Goal: Download file/media

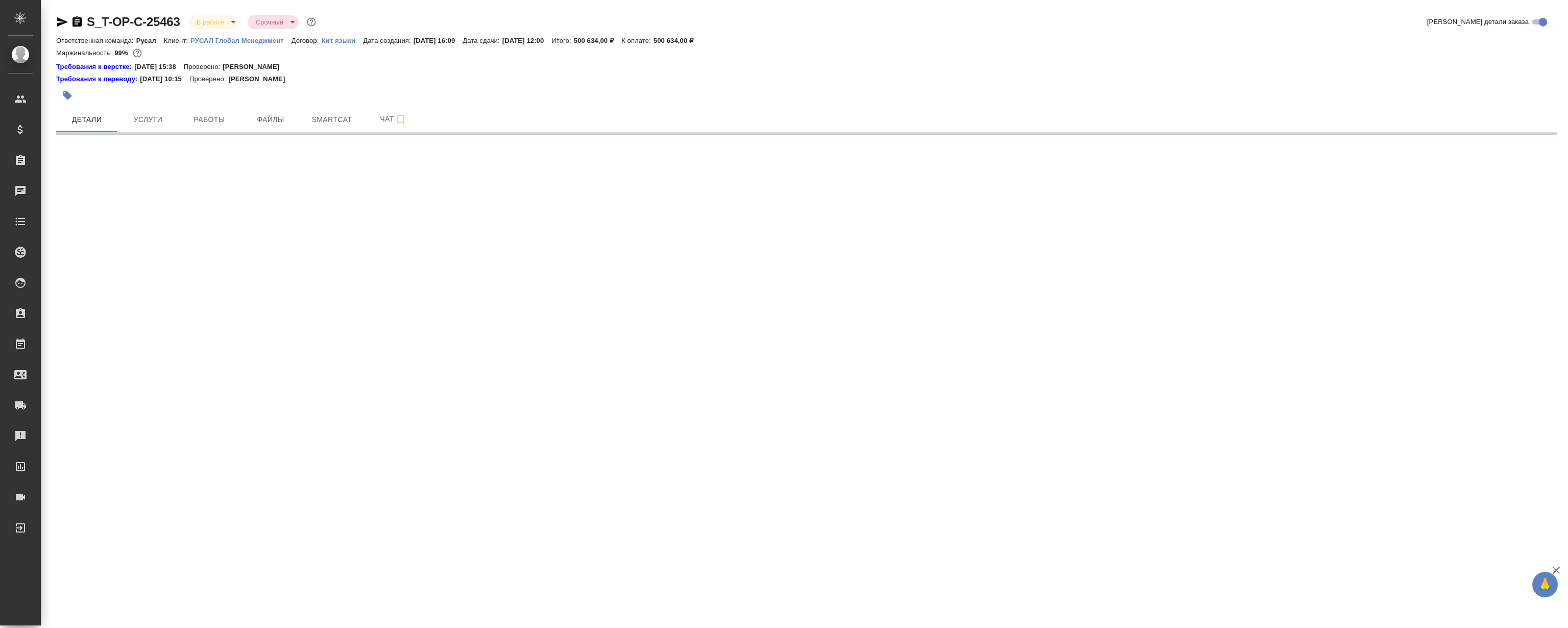
select select "RU"
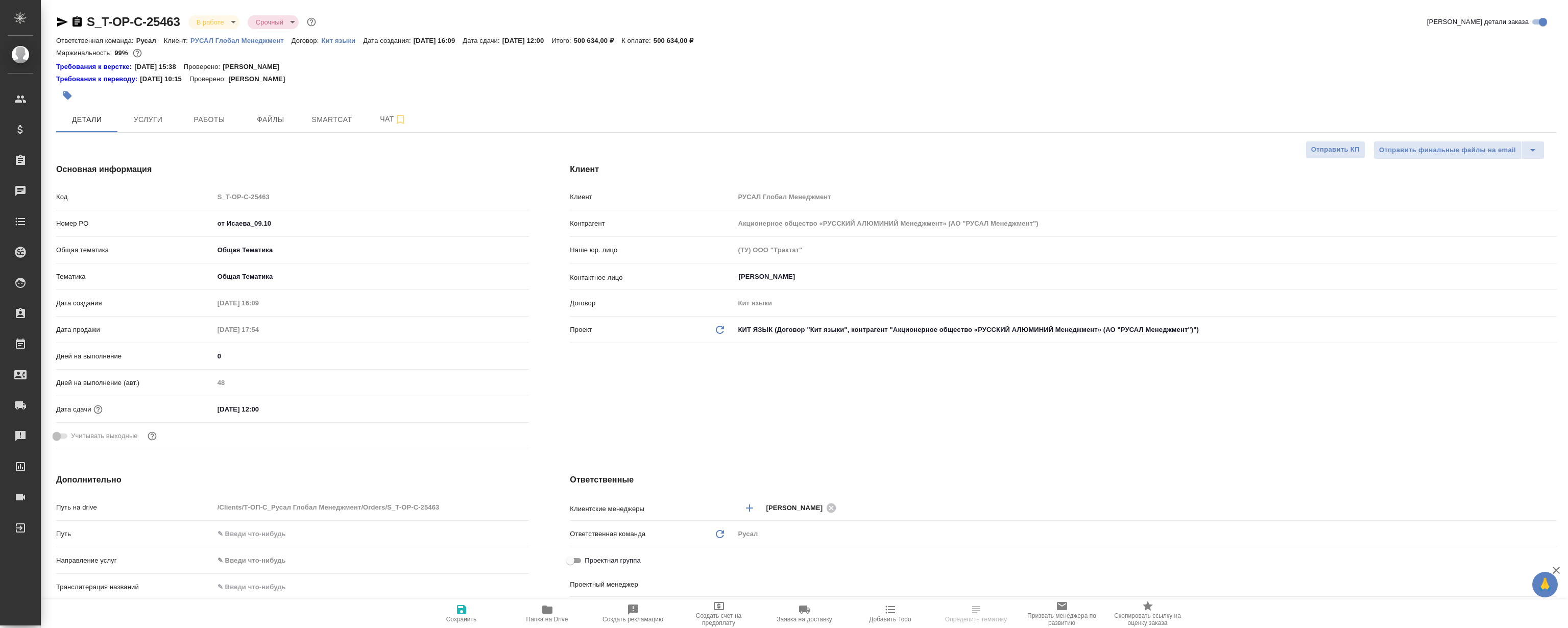
type textarea "x"
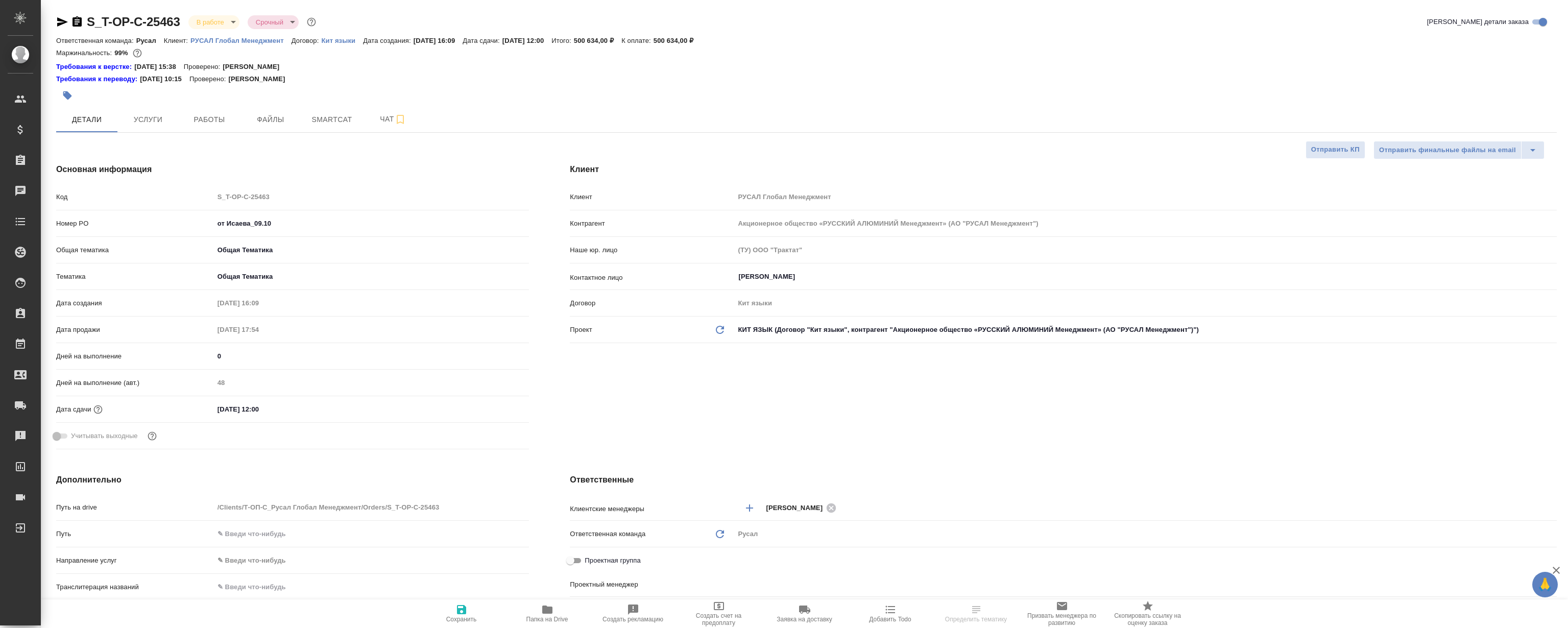
type textarea "x"
type input "Авдеенко Кирилл"
type textarea "x"
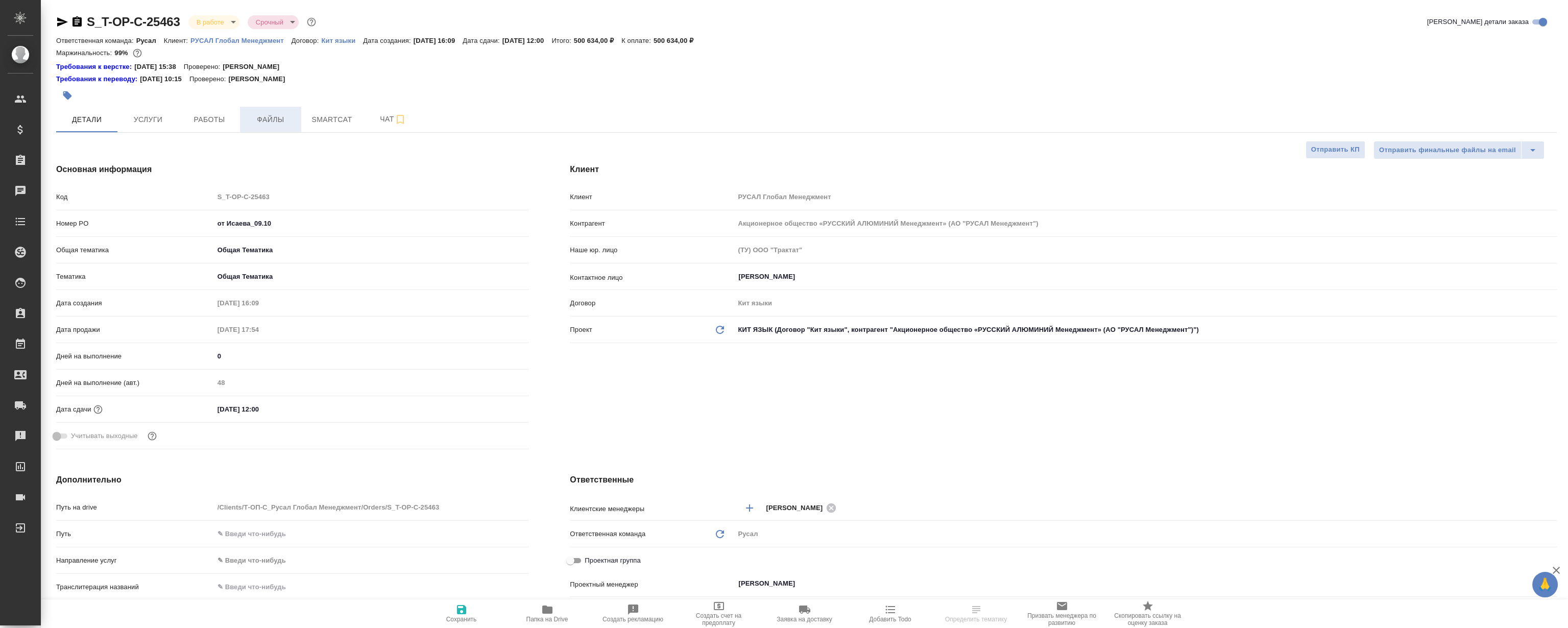
click at [240, 111] on button "Файлы" at bounding box center [270, 119] width 61 height 26
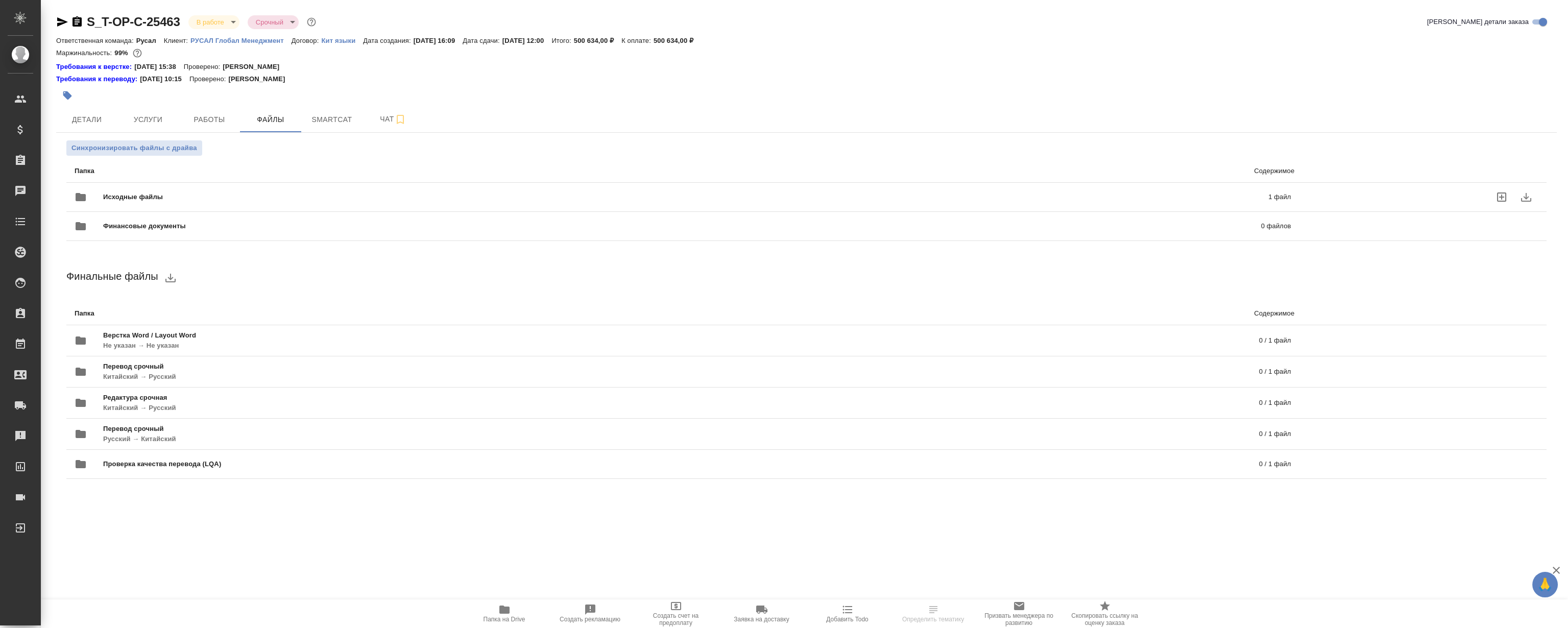
click at [303, 199] on span "Исходные файлы" at bounding box center [409, 197] width 613 height 10
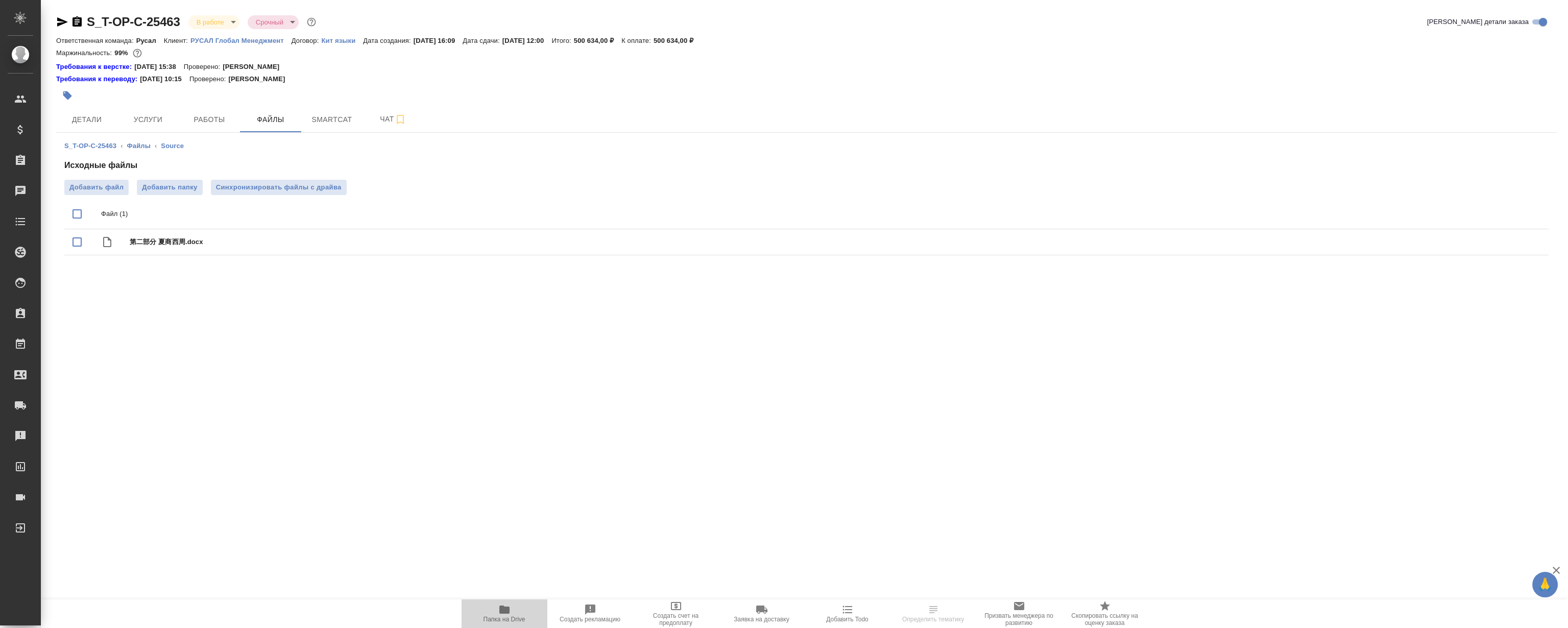
click at [525, 614] on span "Папка на Drive" at bounding box center [504, 613] width 74 height 19
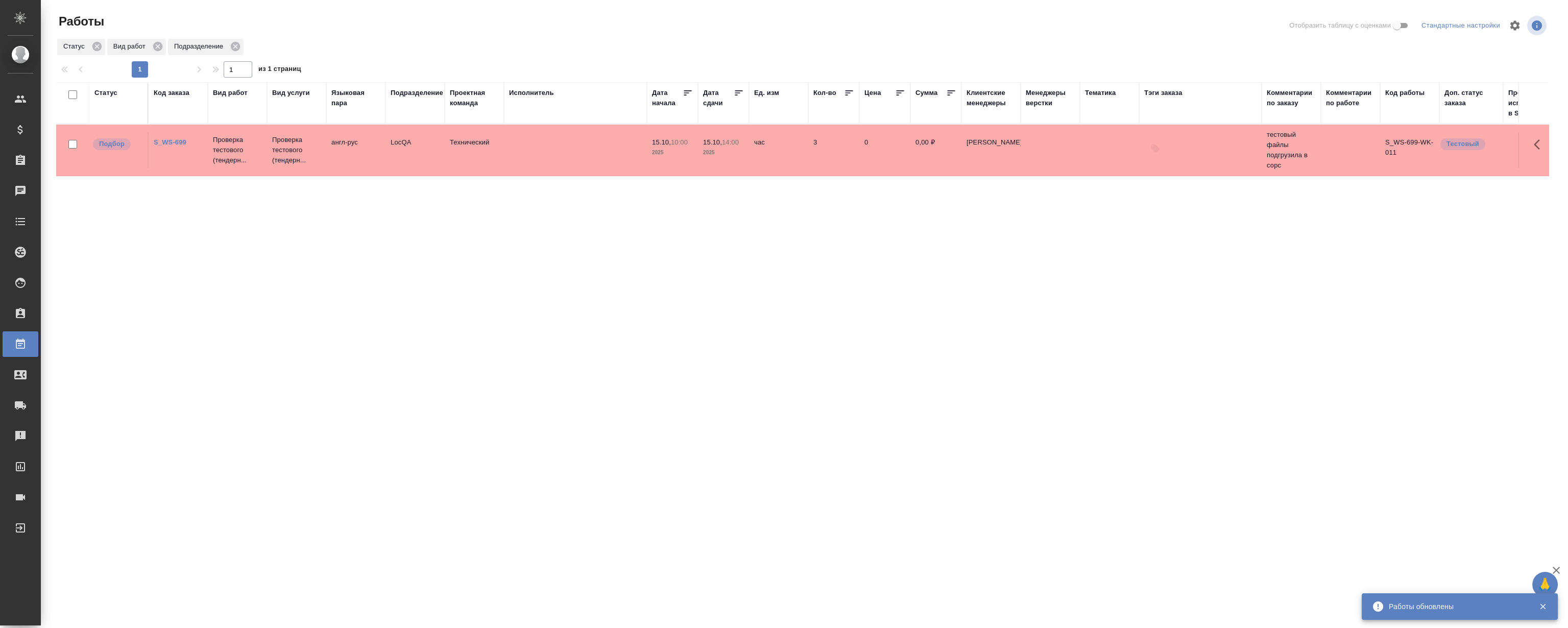
drag, startPoint x: 0, startPoint y: 0, endPoint x: 346, endPoint y: 321, distance: 472.0
click at [373, 341] on div "Статус Код заказа Вид работ Вид услуги Языковая пара Подразделение Проектная ко…" at bounding box center [802, 266] width 1493 height 368
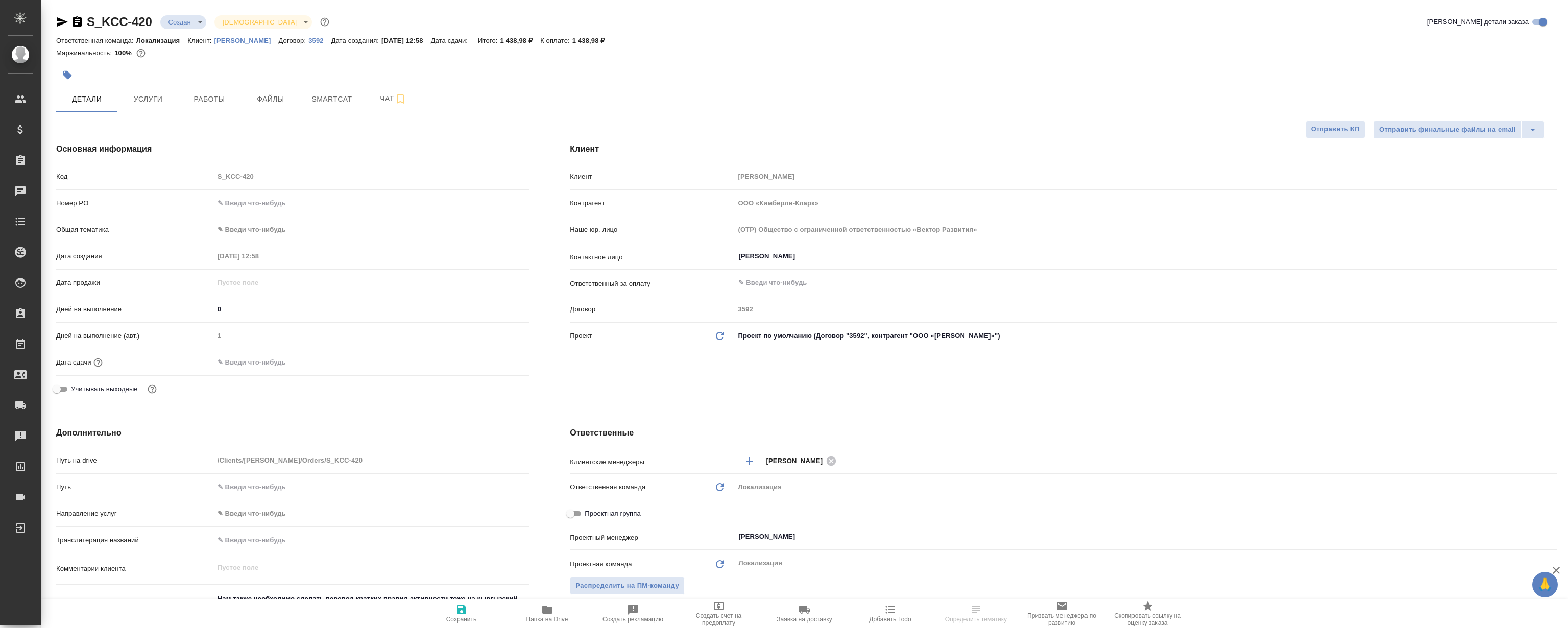
select select "RU"
click at [267, 96] on span "Файлы" at bounding box center [270, 99] width 49 height 13
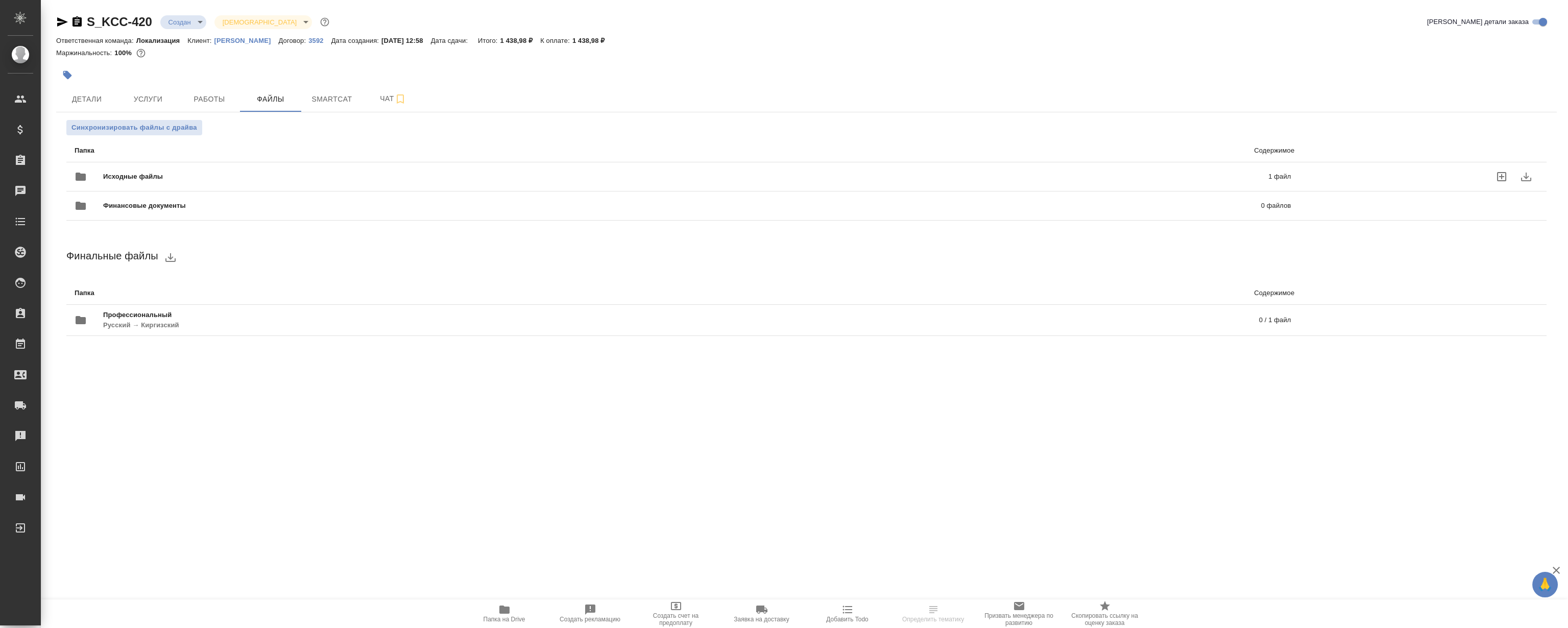
click at [331, 168] on div "Исходные файлы 1 файл" at bounding box center [682, 176] width 1216 height 24
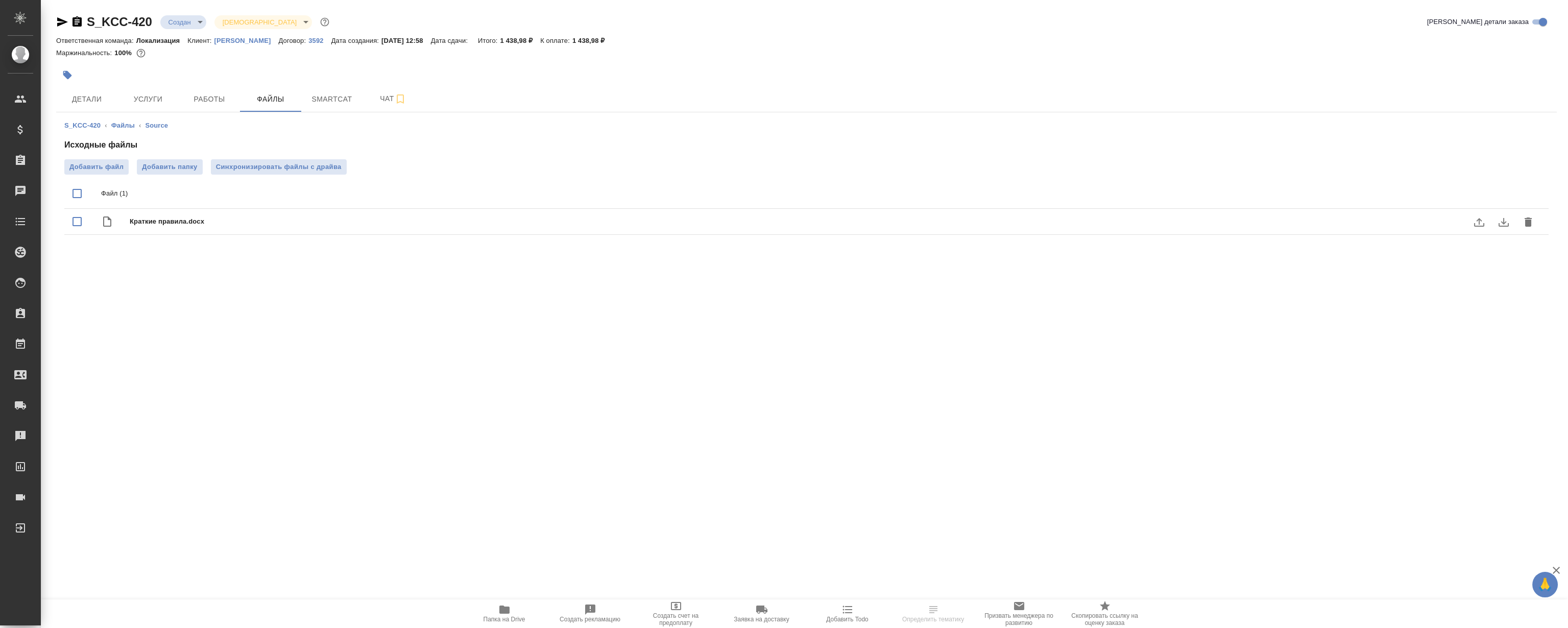
click at [1507, 225] on icon "download" at bounding box center [1503, 222] width 12 height 12
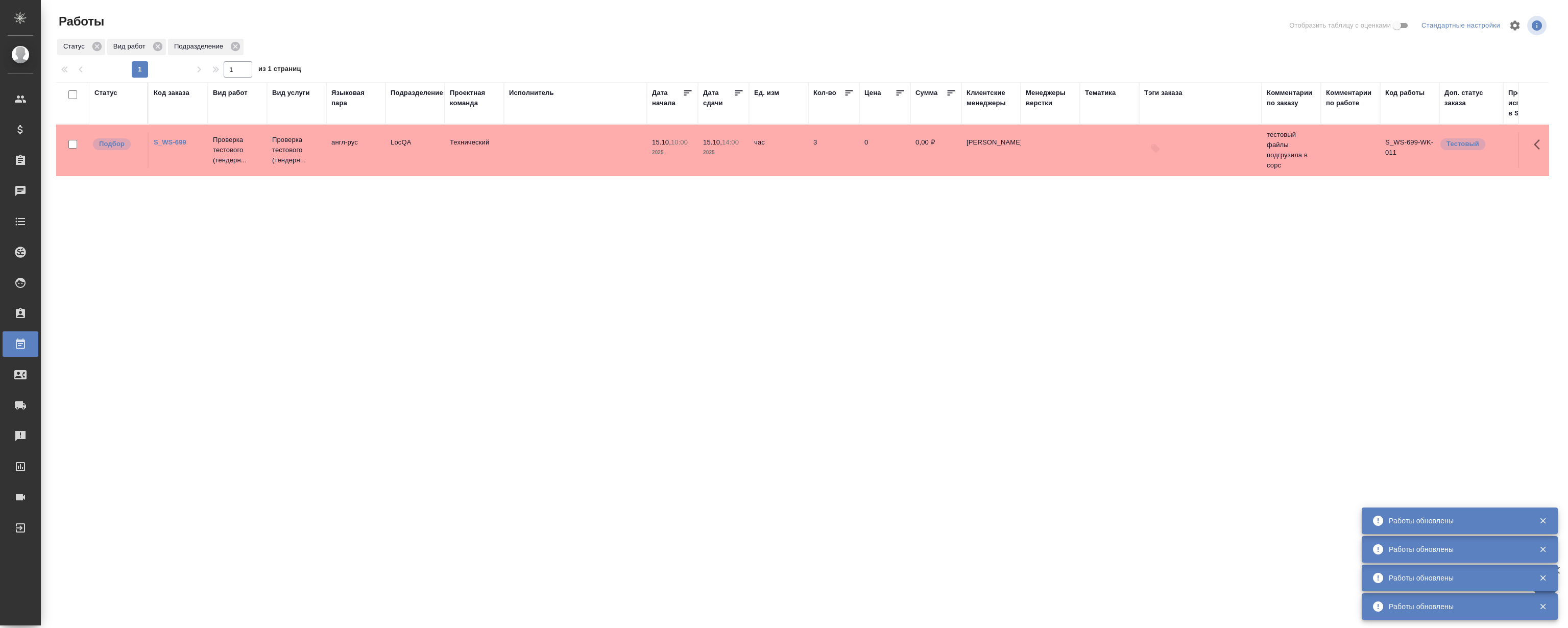
click at [1542, 604] on icon "button" at bounding box center [1542, 606] width 9 height 9
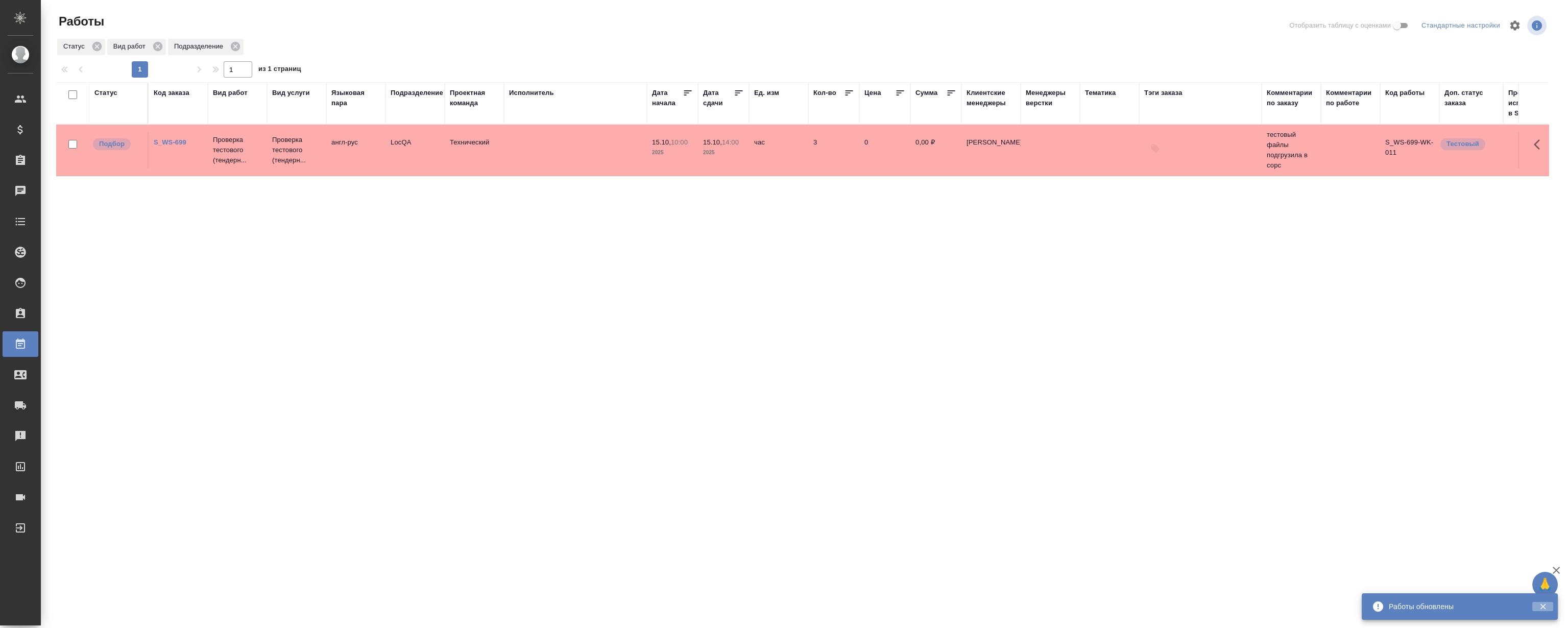
click at [1542, 604] on icon "button" at bounding box center [1542, 606] width 9 height 9
click at [1559, 565] on icon "button" at bounding box center [1556, 570] width 12 height 12
